Goal: Information Seeking & Learning: Check status

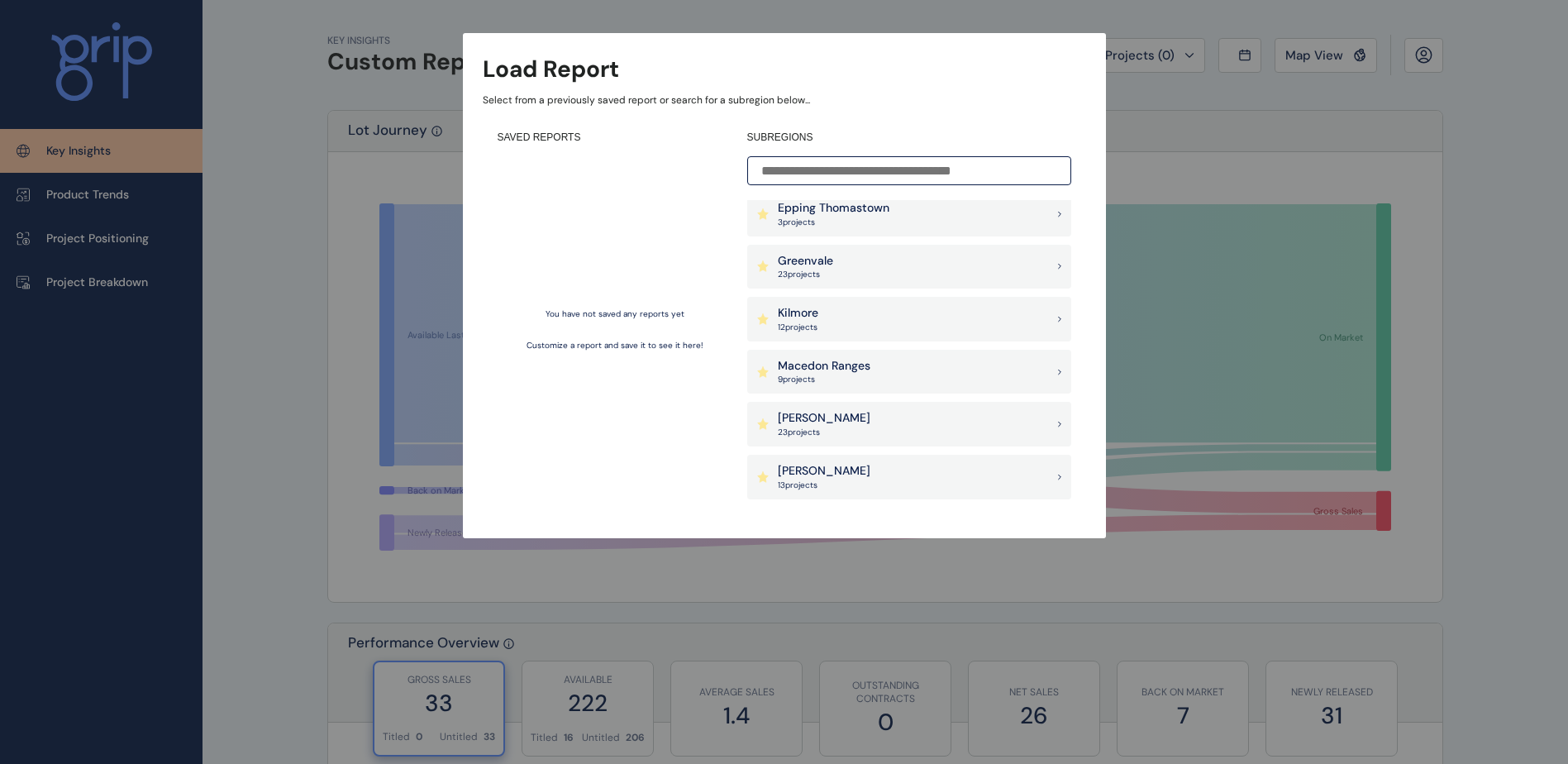
scroll to position [497, 0]
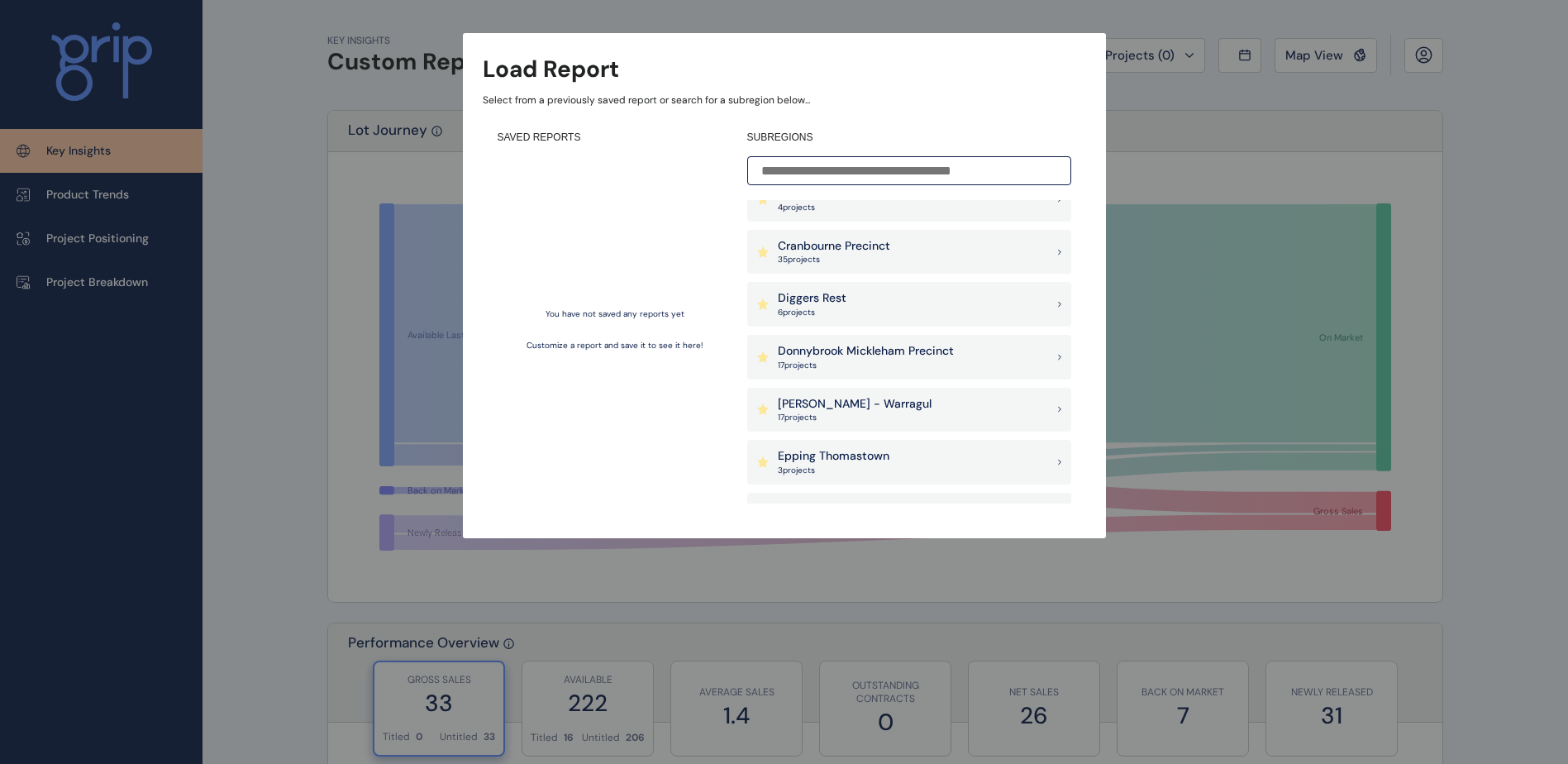
click at [1291, 98] on div "Load Report Select from a previously saved report or search for a subregion bel…" at bounding box center [784, 253] width 1568 height 505
click at [885, 175] on input at bounding box center [909, 170] width 324 height 29
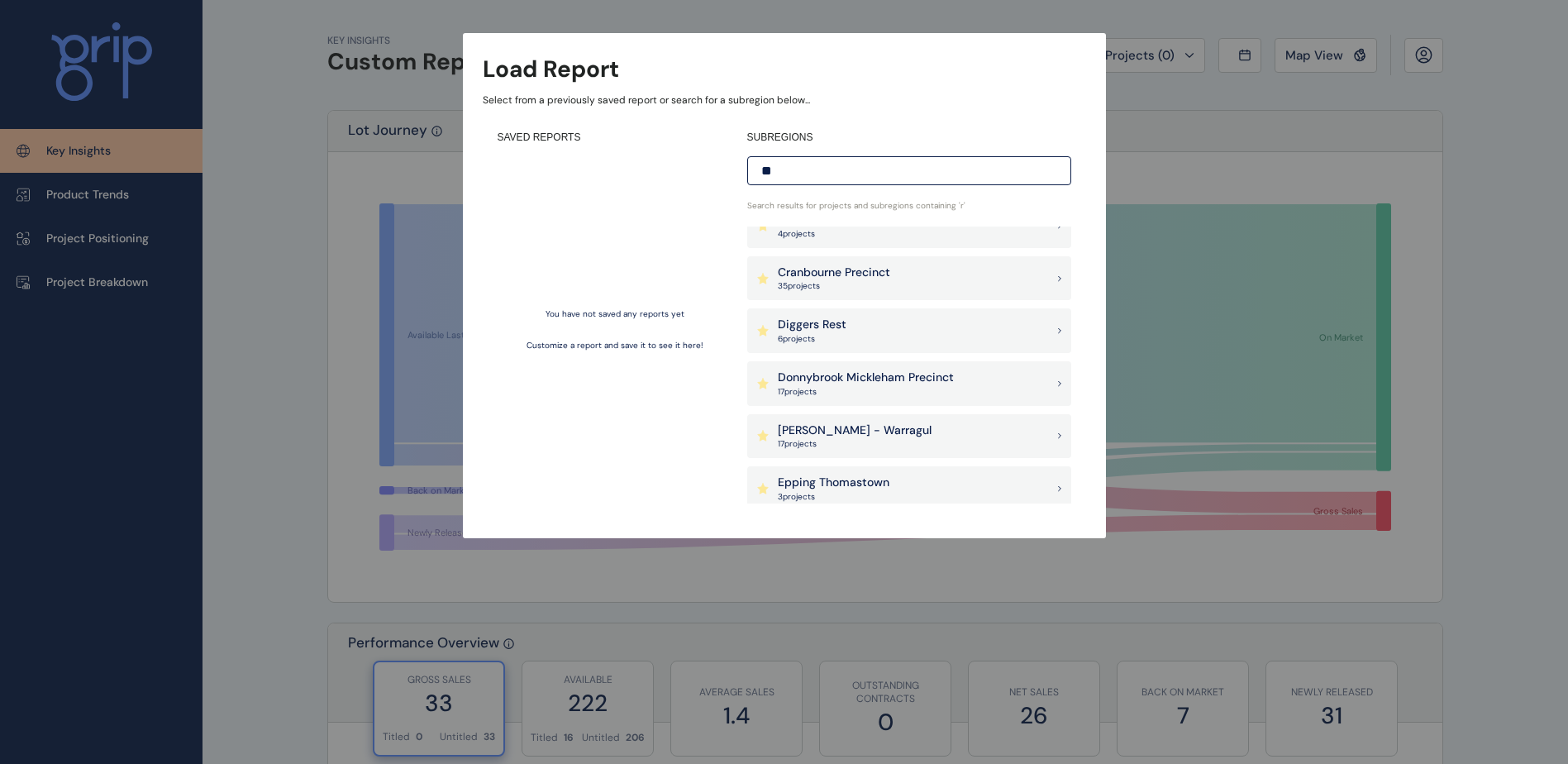
scroll to position [0, 0]
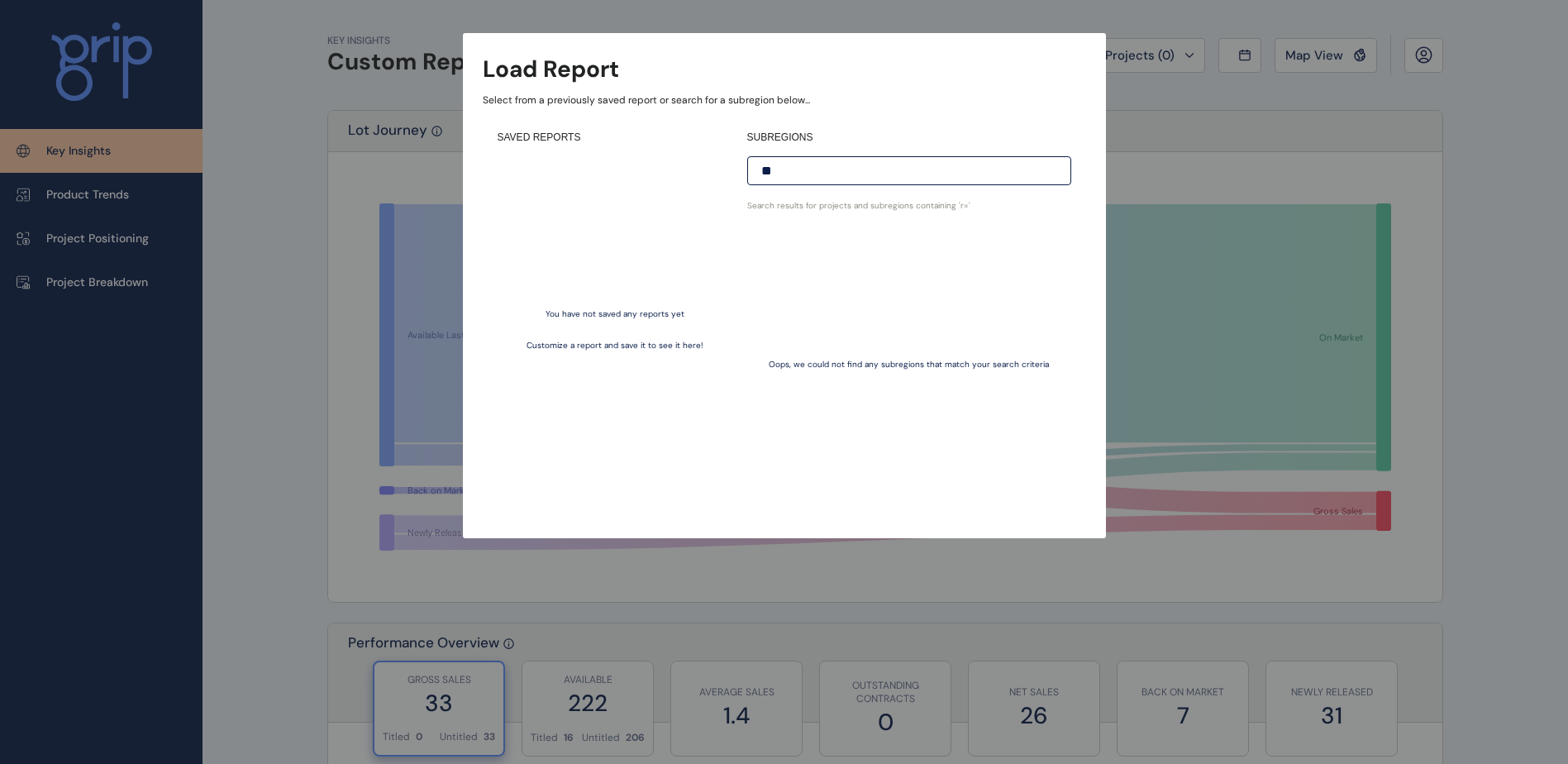
type input "*"
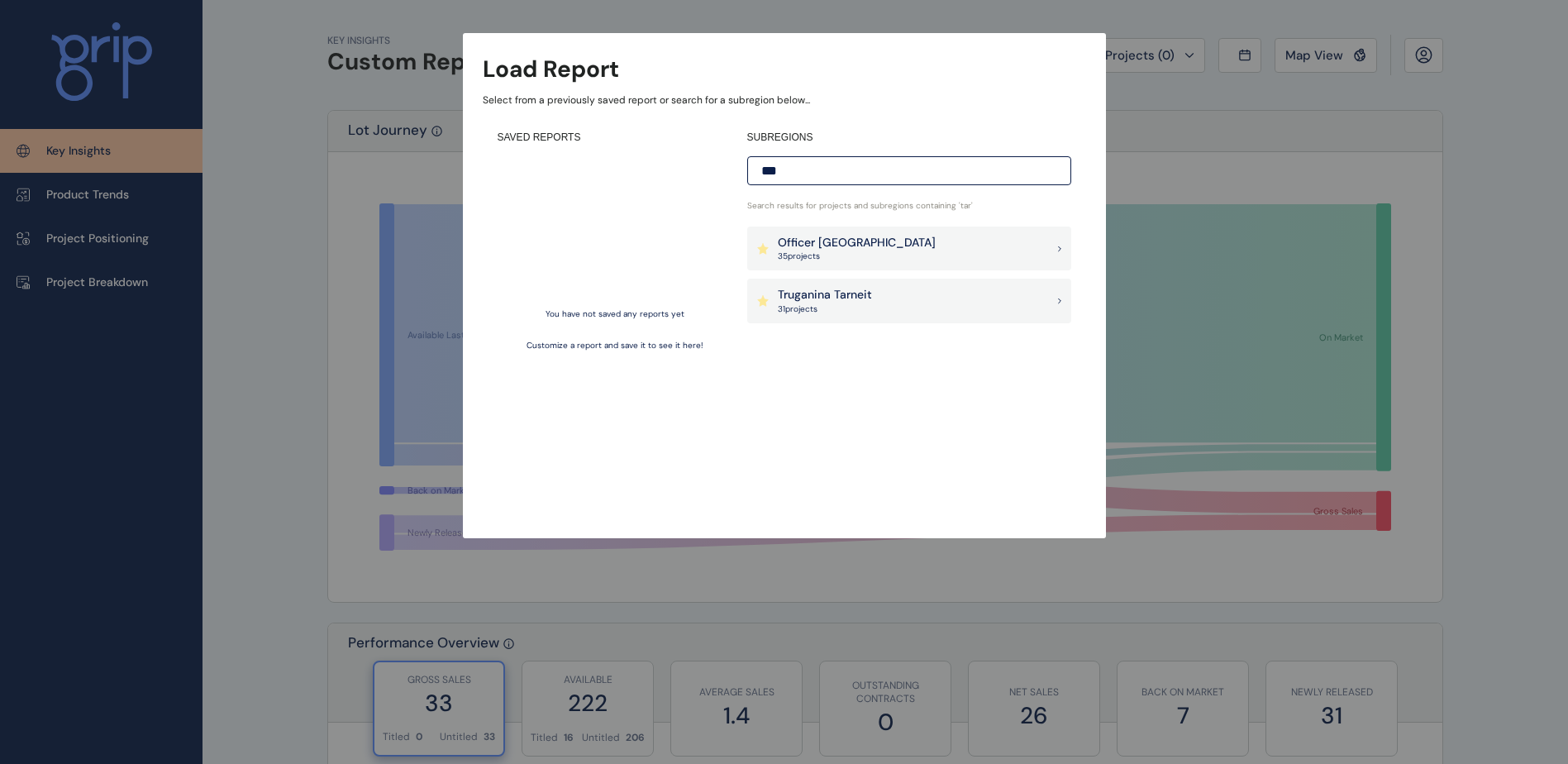
type input "***"
click at [849, 314] on p "31 project s" at bounding box center [824, 308] width 94 height 11
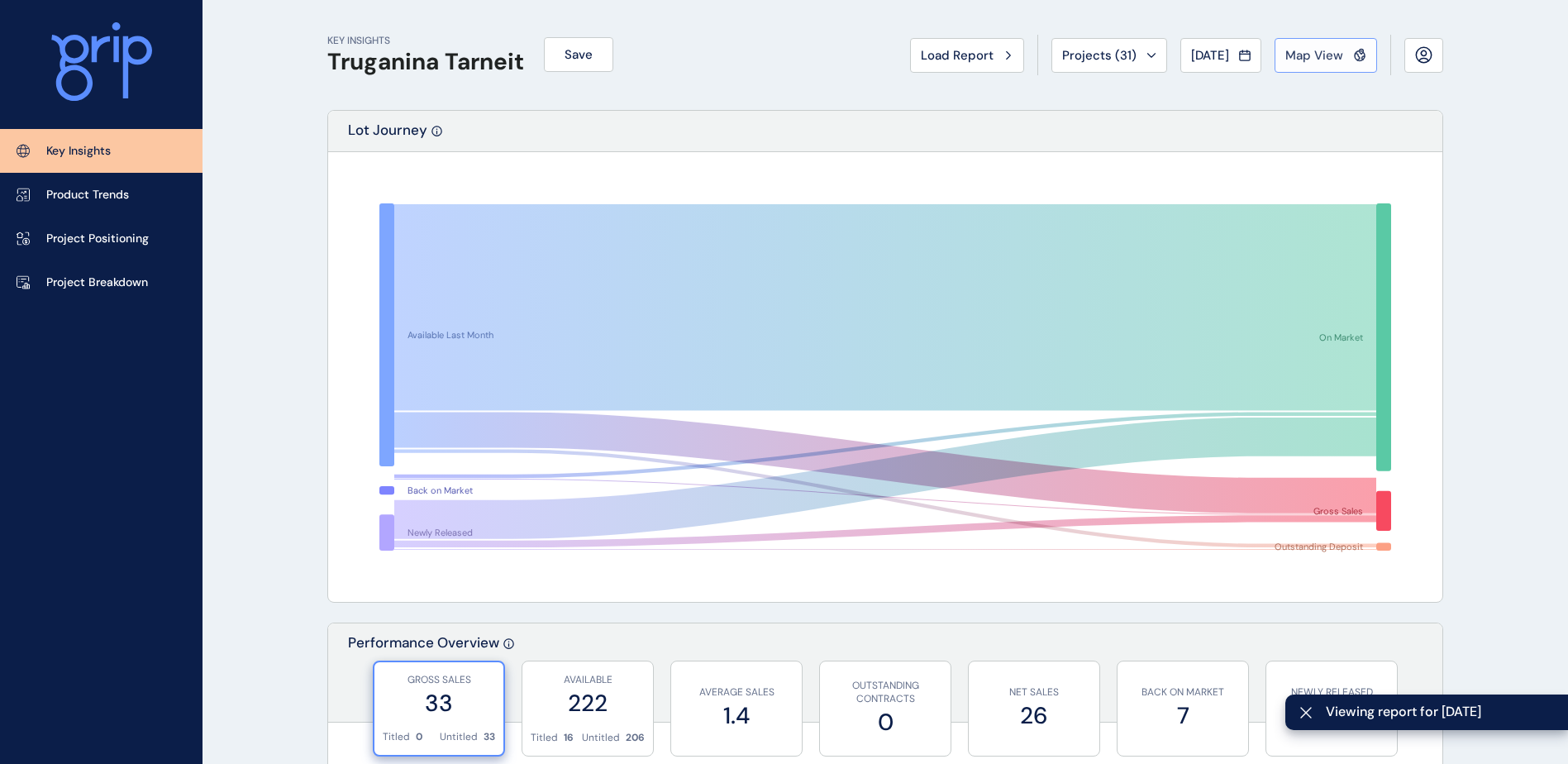
click at [1319, 59] on span "Map View" at bounding box center [1314, 55] width 57 height 17
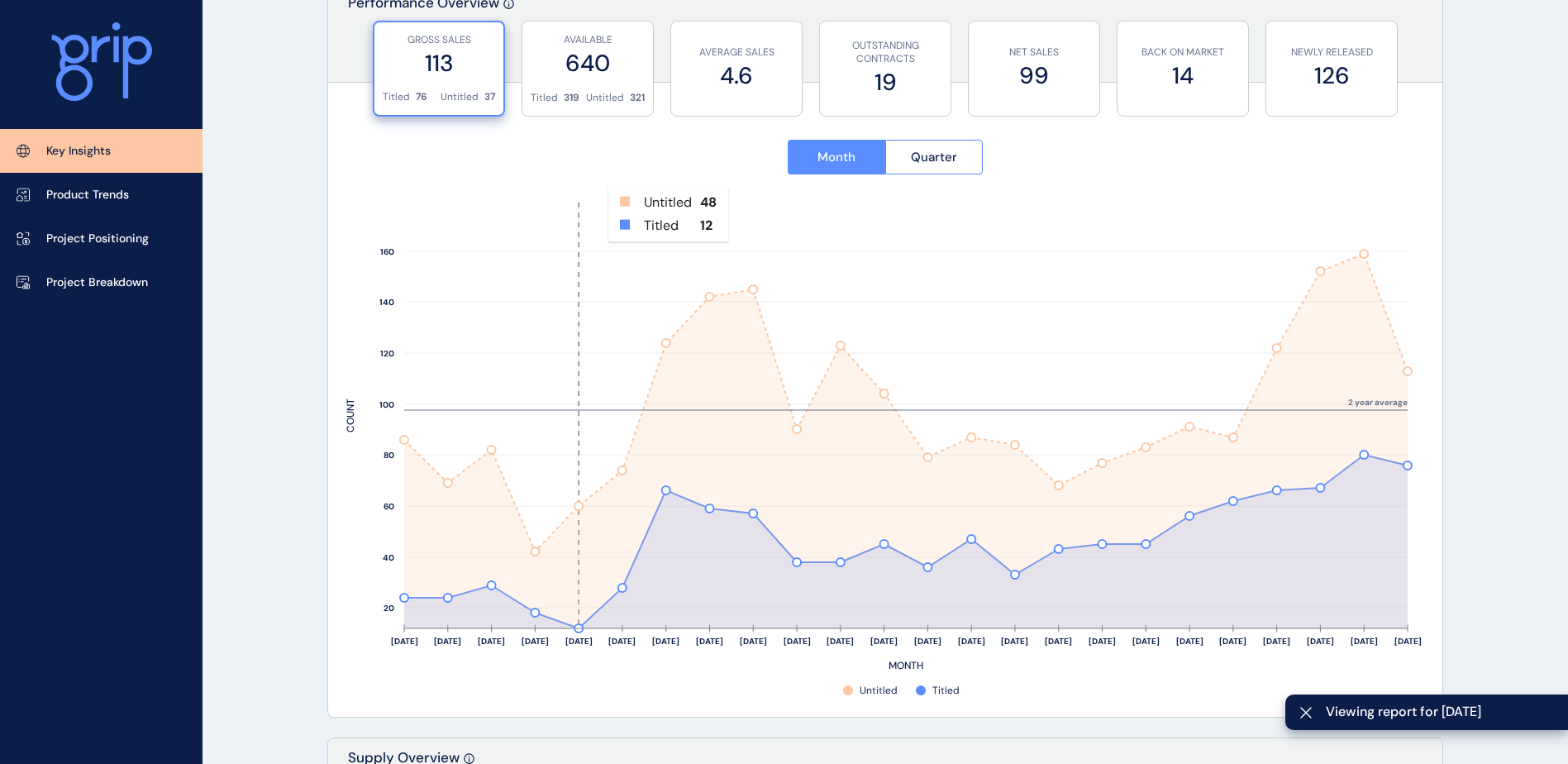
scroll to position [661, 0]
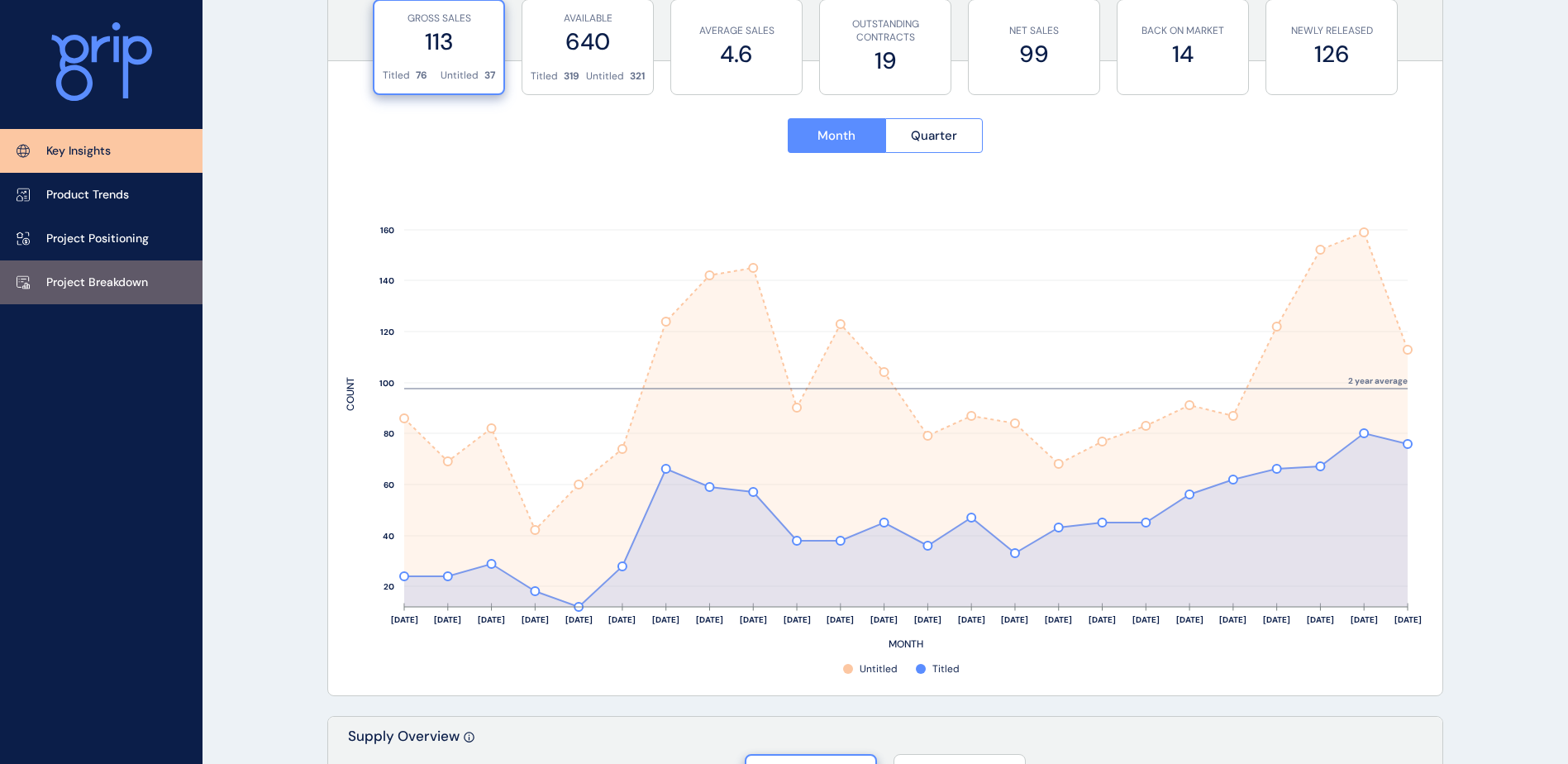
click at [95, 292] on link "Project Breakdown" at bounding box center [101, 282] width 203 height 44
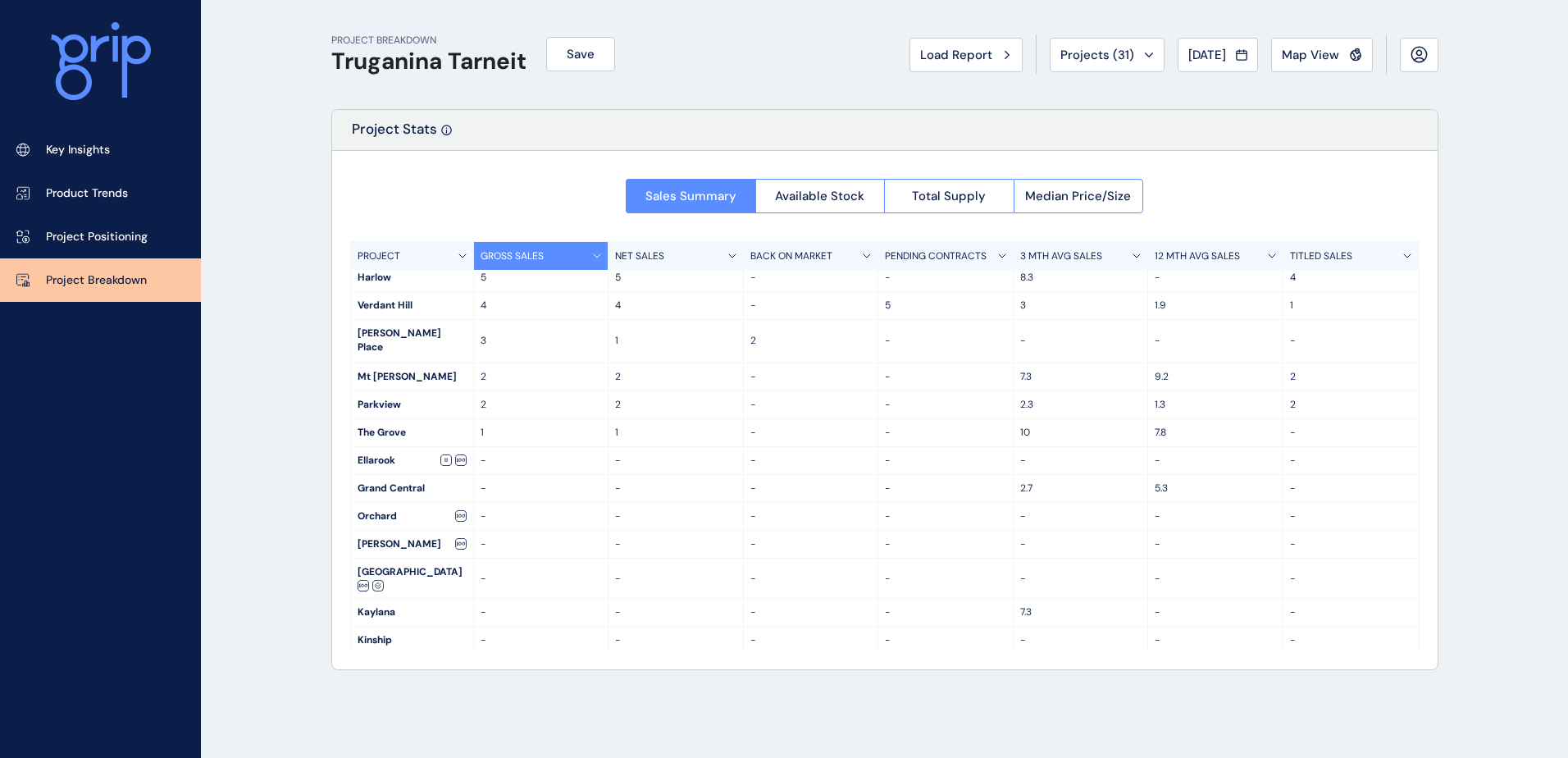
scroll to position [260, 0]
drag, startPoint x: 349, startPoint y: 412, endPoint x: 1024, endPoint y: 448, distance: 676.0
click at [1024, 448] on div "PROJECT GROSS SALES NET SALES BACK ON MARKET PENDING CONTRACTS 3 MTH AVG SALES …" at bounding box center [885, 446] width 1070 height 411
click at [886, 596] on div "-" at bounding box center [946, 608] width 136 height 27
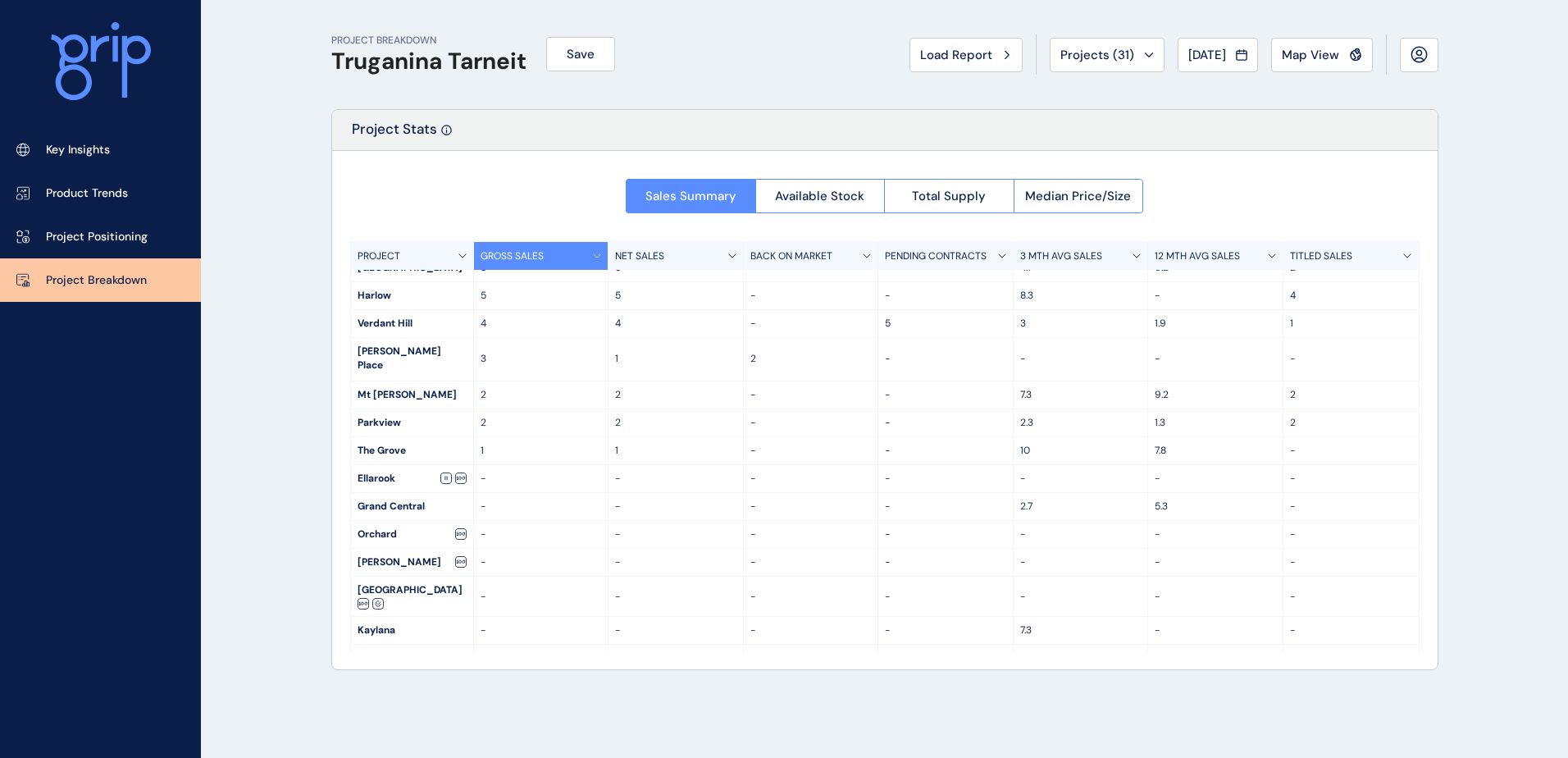
scroll to position [178, 0]
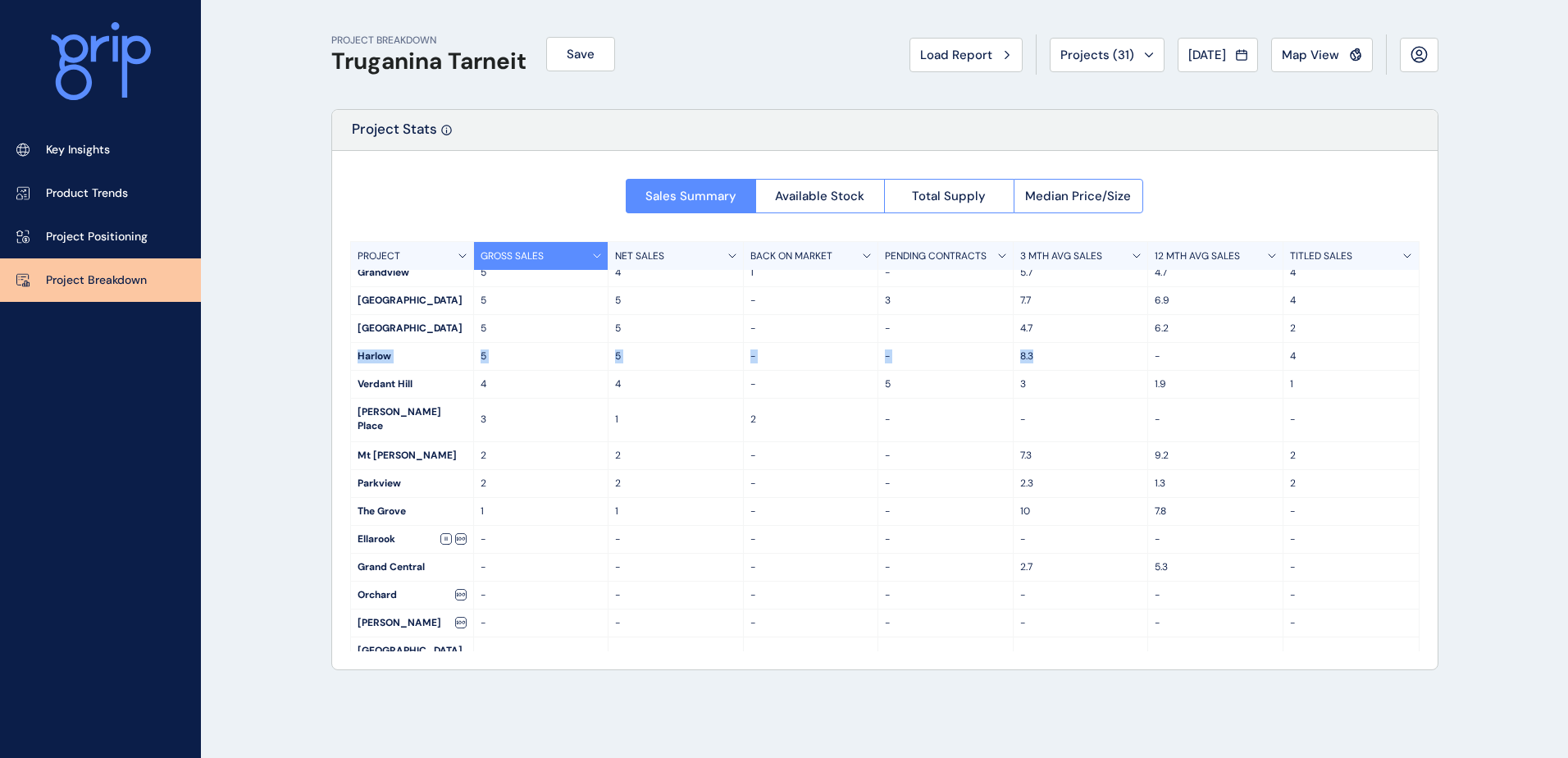
drag, startPoint x: 353, startPoint y: 359, endPoint x: 1131, endPoint y: 356, distance: 778.0
click at [1131, 356] on div "Harlow 5 5 - - 8.3 - 4" at bounding box center [885, 357] width 1068 height 28
drag, startPoint x: 1131, startPoint y: 356, endPoint x: 1098, endPoint y: 360, distance: 33.2
click at [1098, 360] on p "8.3" at bounding box center [1081, 356] width 121 height 14
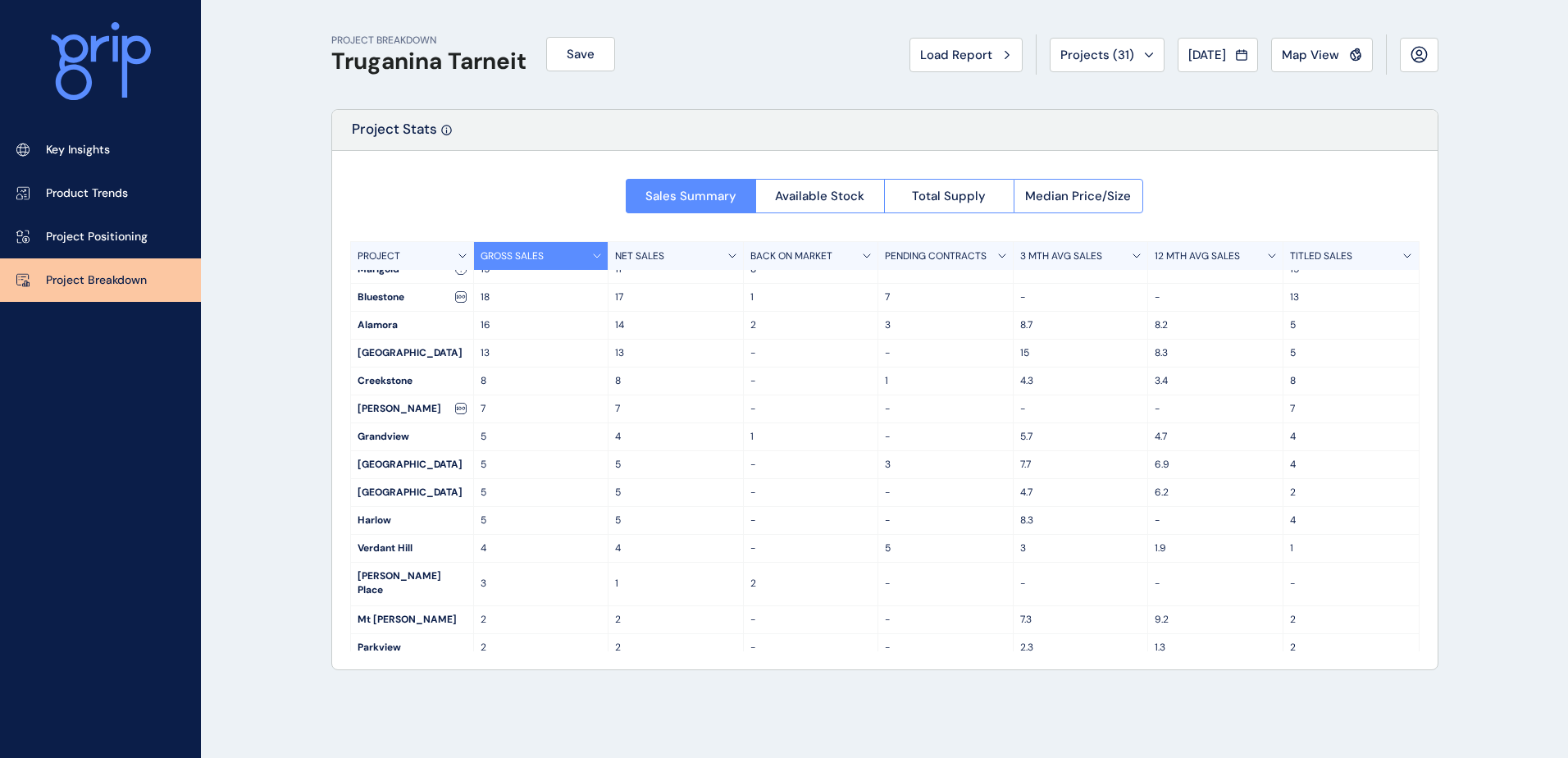
scroll to position [0, 0]
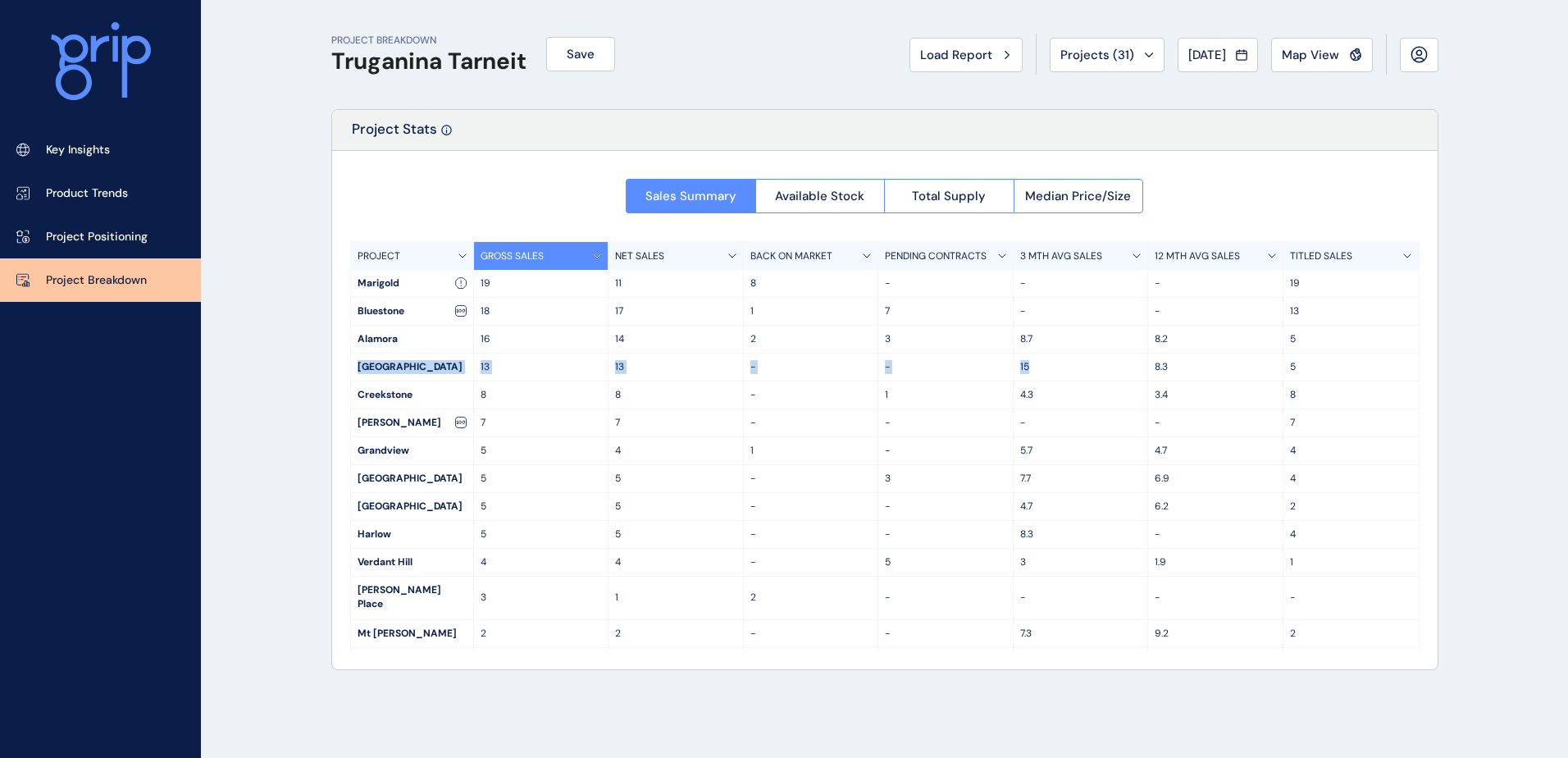
drag, startPoint x: 356, startPoint y: 365, endPoint x: 1070, endPoint y: 365, distance: 714.0
click at [1070, 365] on div "Newhaven 13 13 - - 15 8.3 5" at bounding box center [885, 367] width 1068 height 28
drag, startPoint x: 1070, startPoint y: 365, endPoint x: 1060, endPoint y: 376, distance: 14.9
click at [1060, 376] on div "15" at bounding box center [1081, 366] width 136 height 27
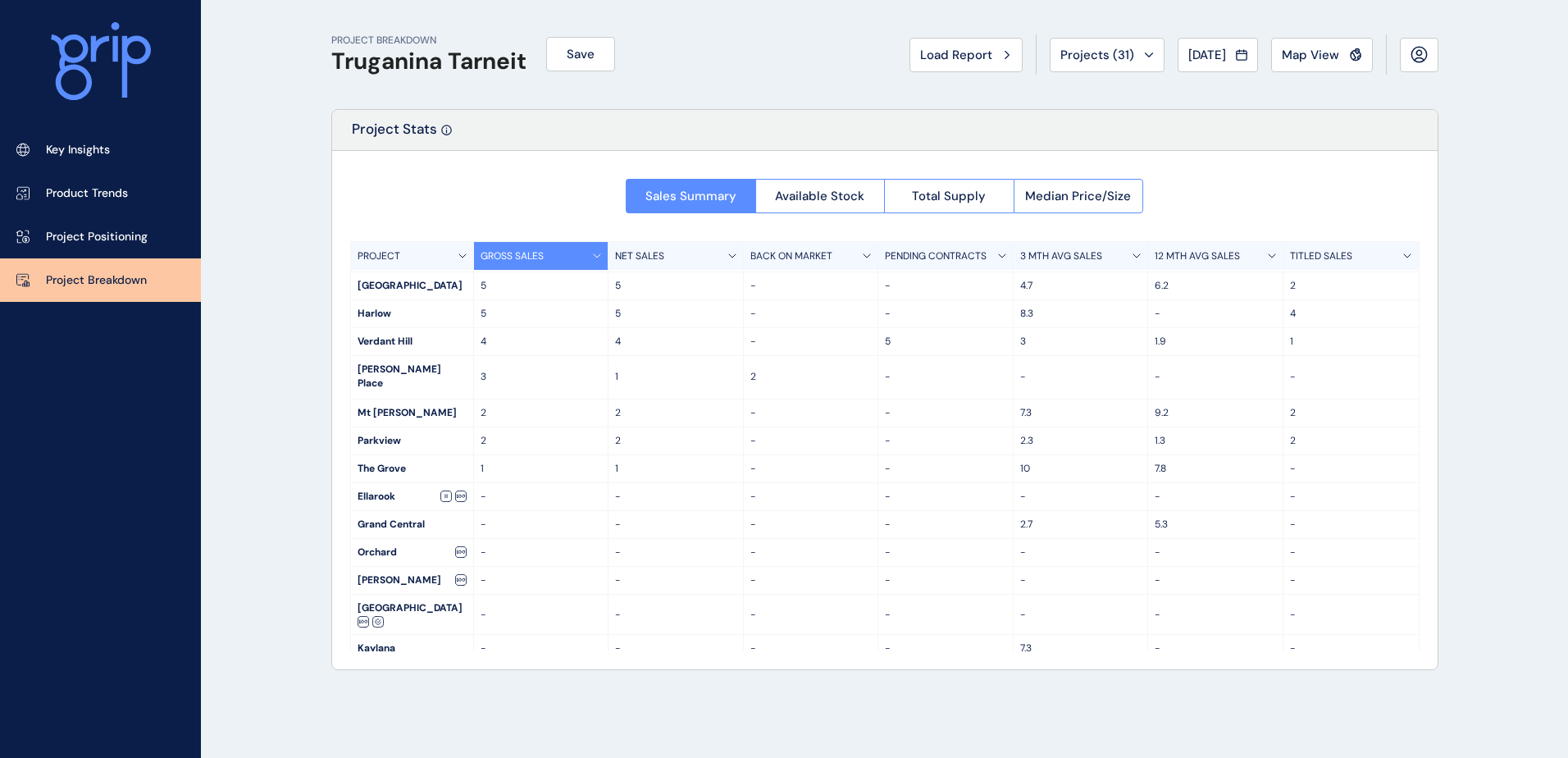
scroll to position [246, 0]
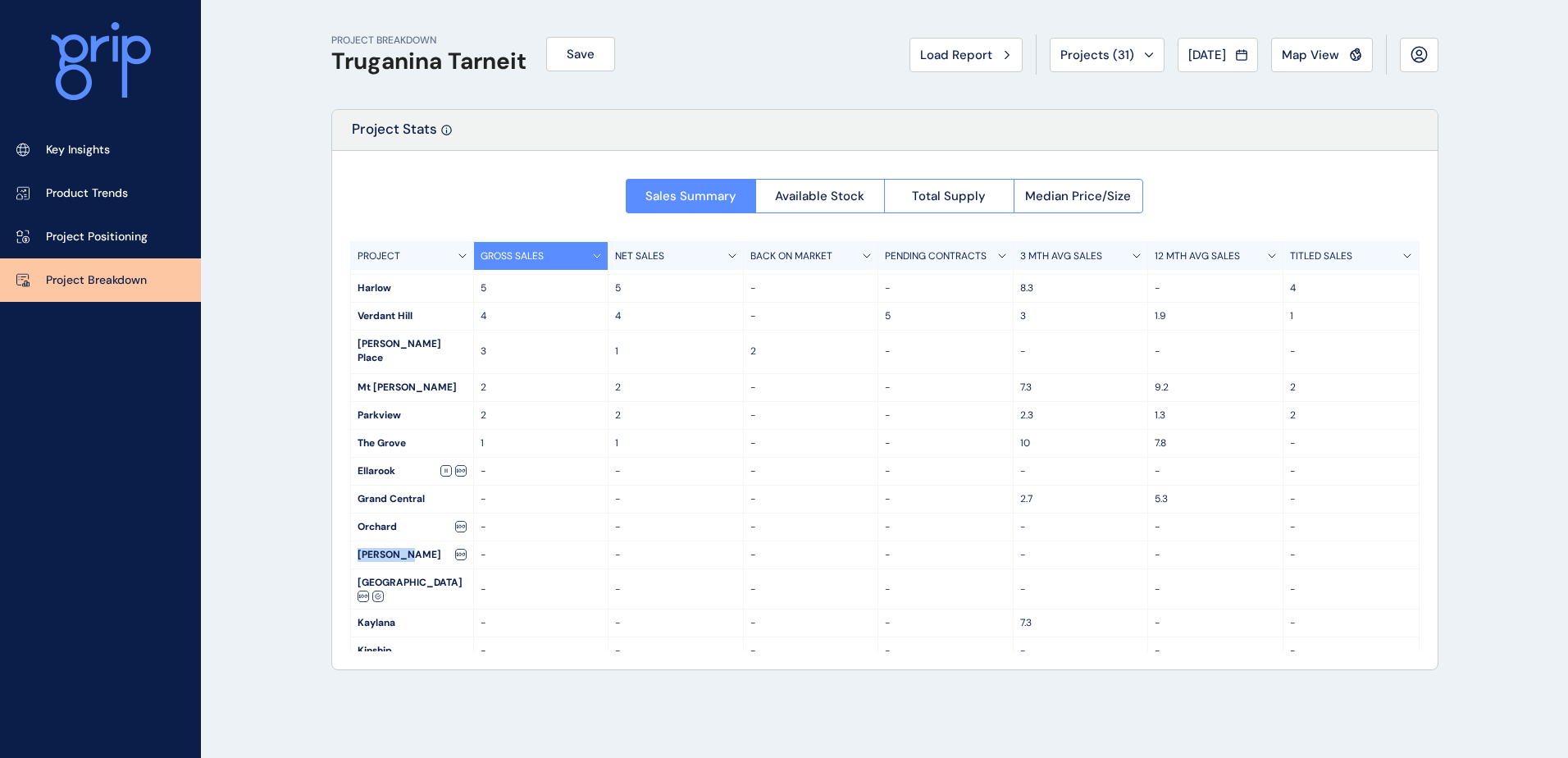
drag, startPoint x: 356, startPoint y: 540, endPoint x: 424, endPoint y: 544, distance: 68.1
click at [424, 544] on div "[PERSON_NAME]" at bounding box center [411, 554] width 122 height 27
drag, startPoint x: 424, startPoint y: 544, endPoint x: 395, endPoint y: 539, distance: 29.4
click at [396, 541] on div "[PERSON_NAME]" at bounding box center [411, 554] width 122 height 27
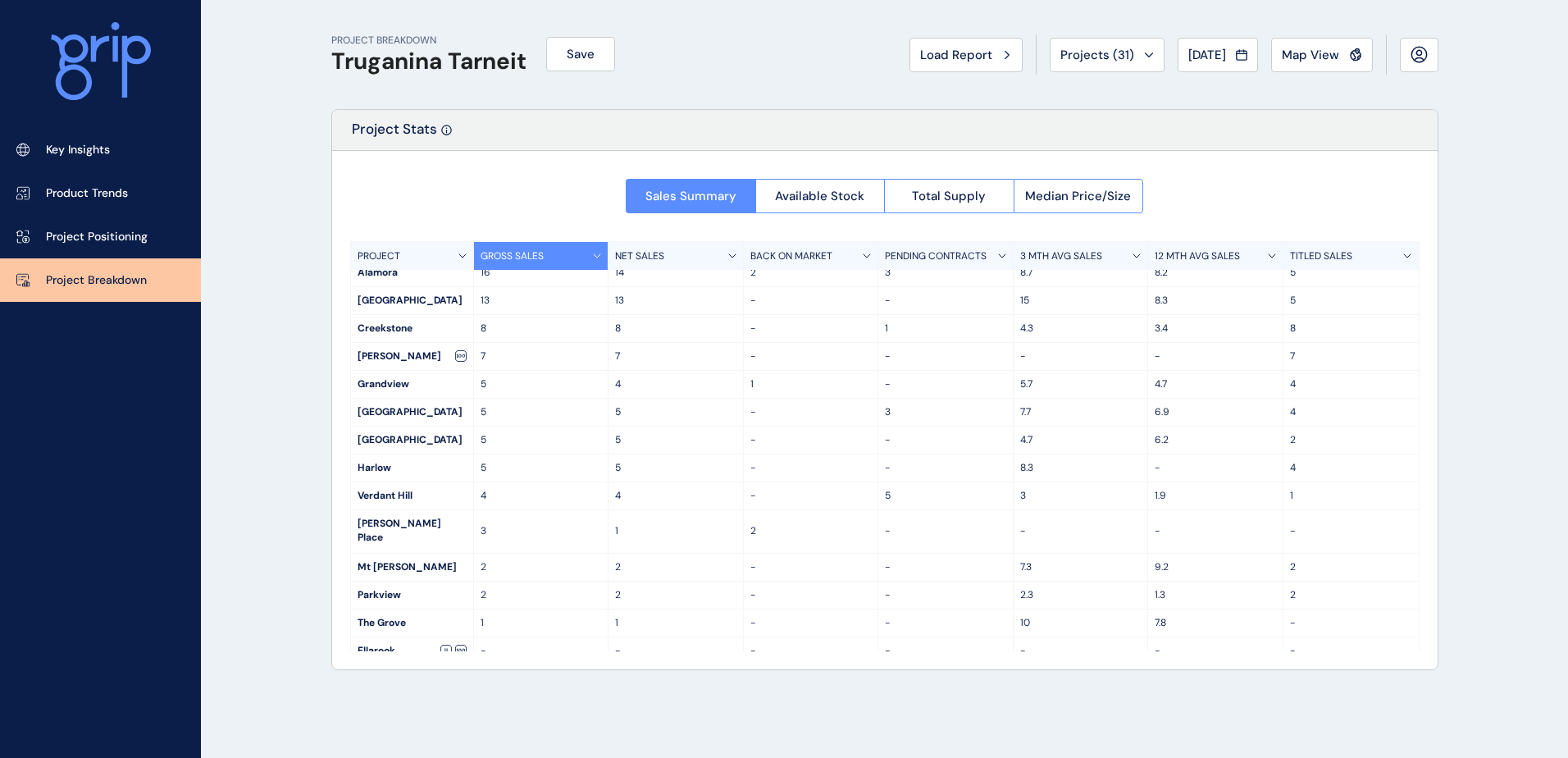
scroll to position [0, 0]
